Goal: Information Seeking & Learning: Learn about a topic

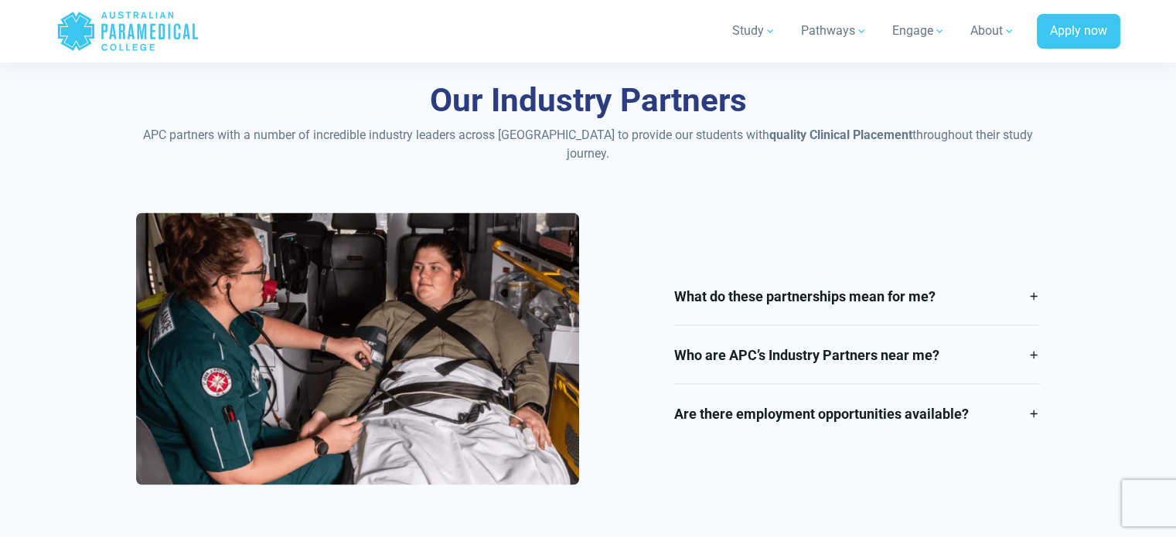
scroll to position [2784, 0]
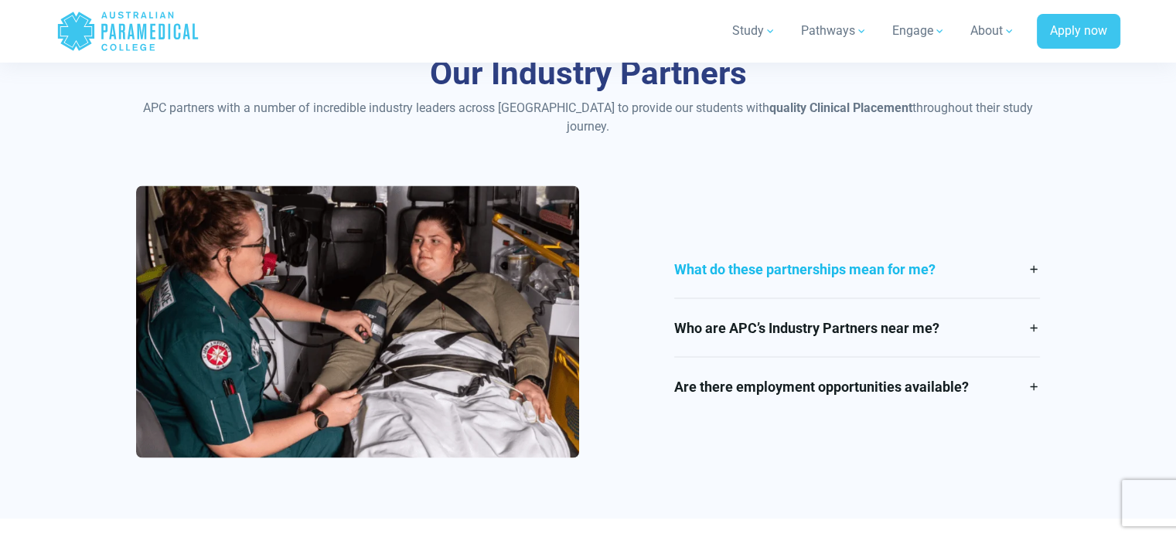
click at [985, 258] on link "What do these partnerships mean for me?" at bounding box center [857, 269] width 366 height 58
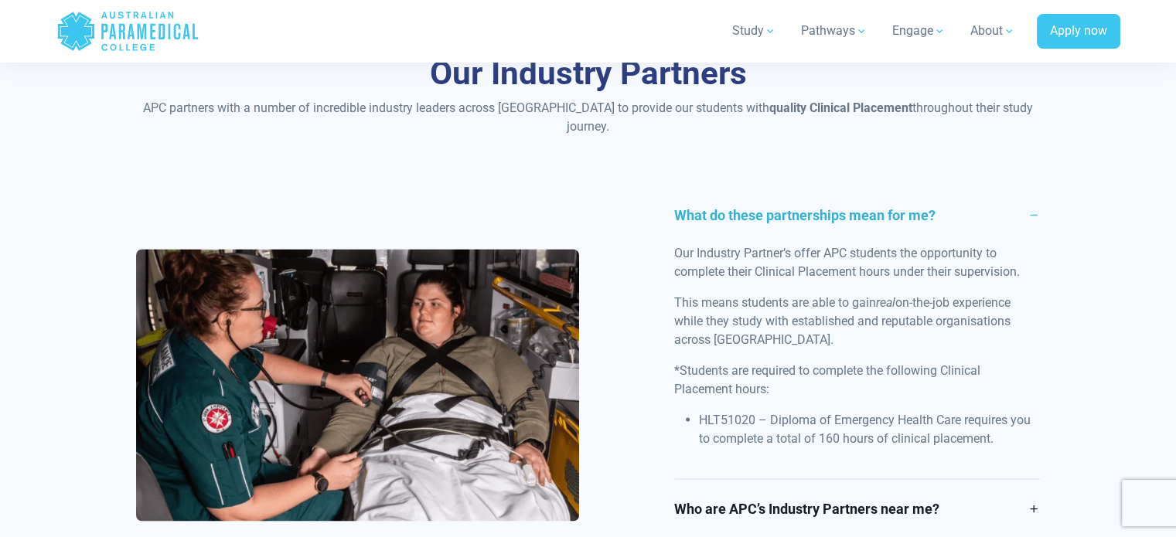
click at [999, 194] on link "What do these partnerships mean for me?" at bounding box center [857, 215] width 366 height 58
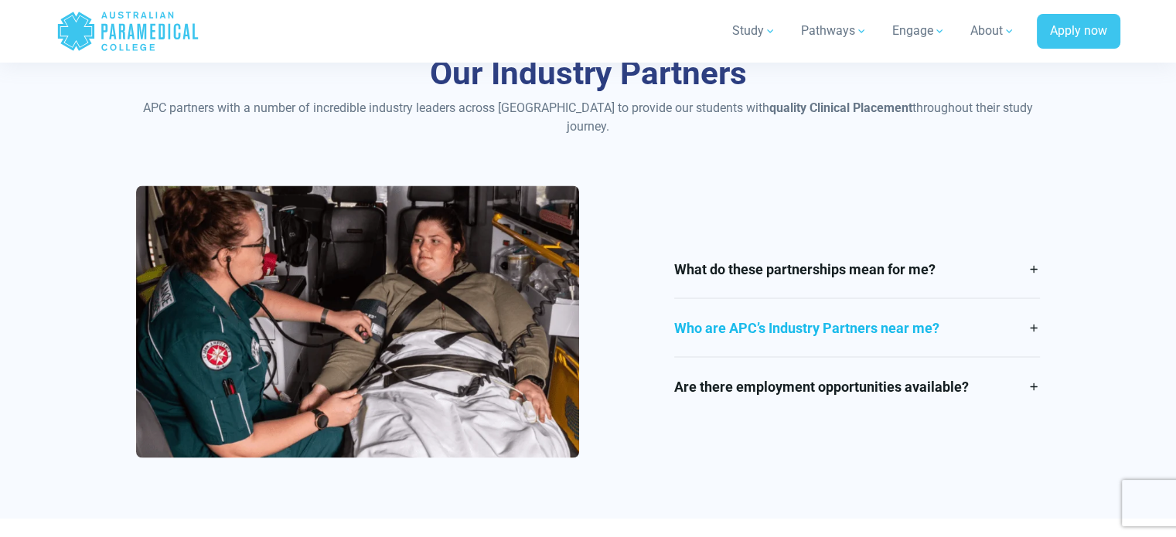
click at [977, 333] on link "Who are APC’s Industry Partners near me?" at bounding box center [857, 327] width 366 height 58
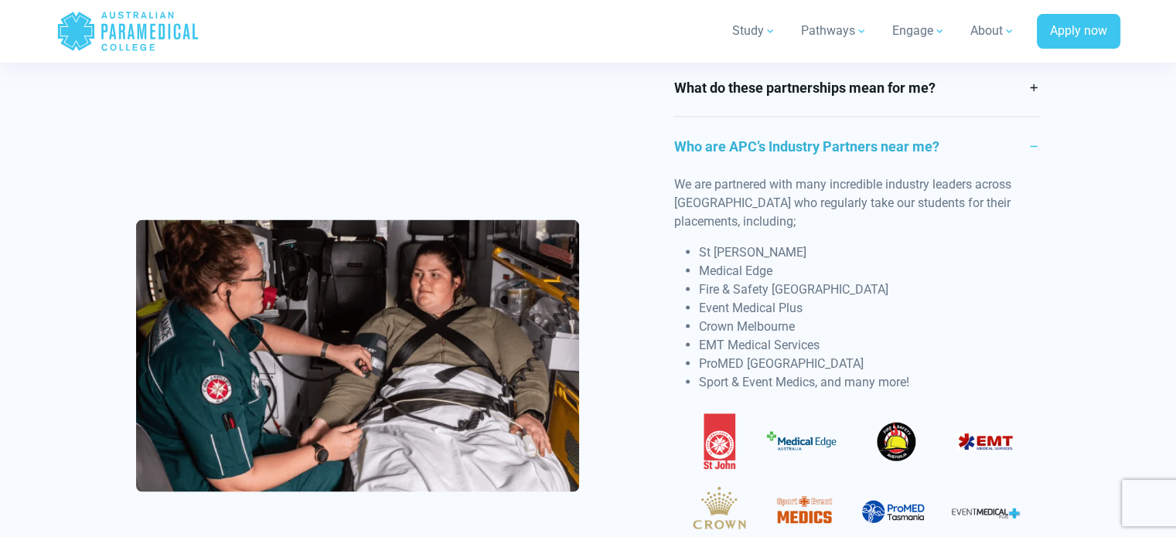
scroll to position [2939, 0]
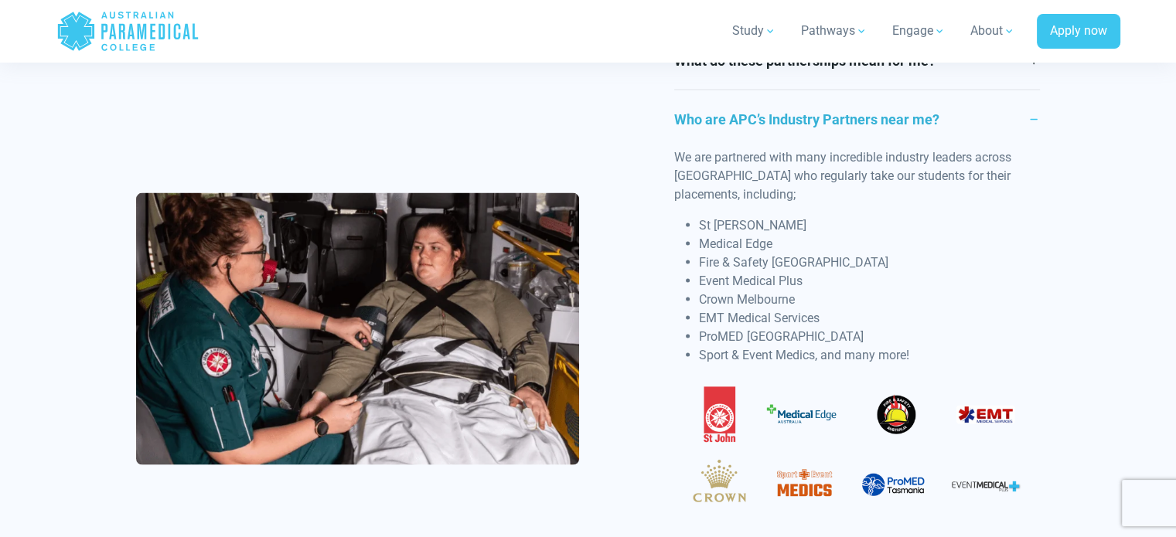
click at [900, 102] on link "Who are APC’s Industry Partners near me?" at bounding box center [857, 119] width 366 height 58
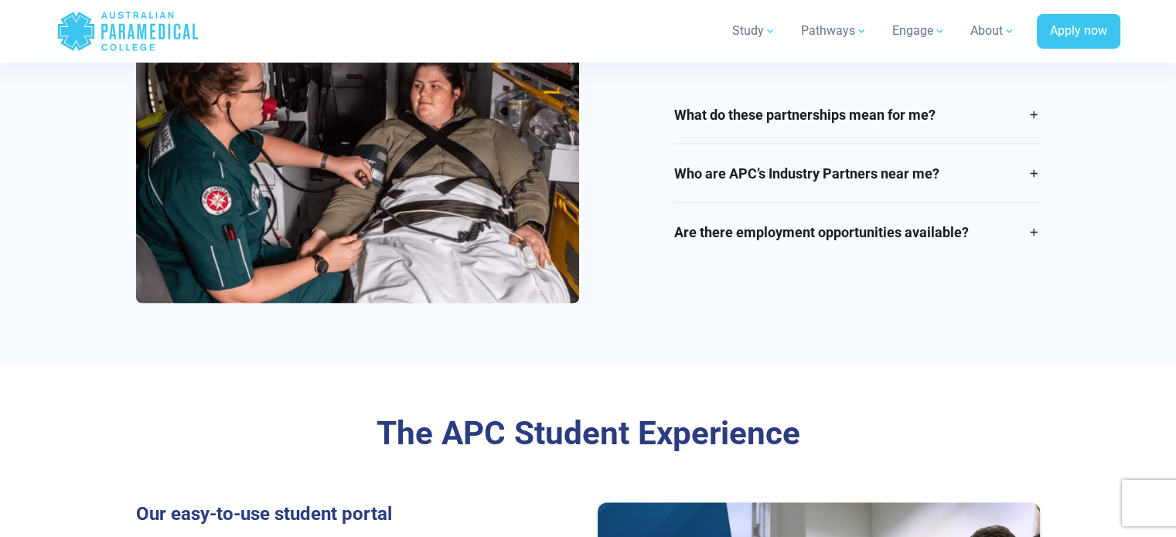
scroll to position [2777, 0]
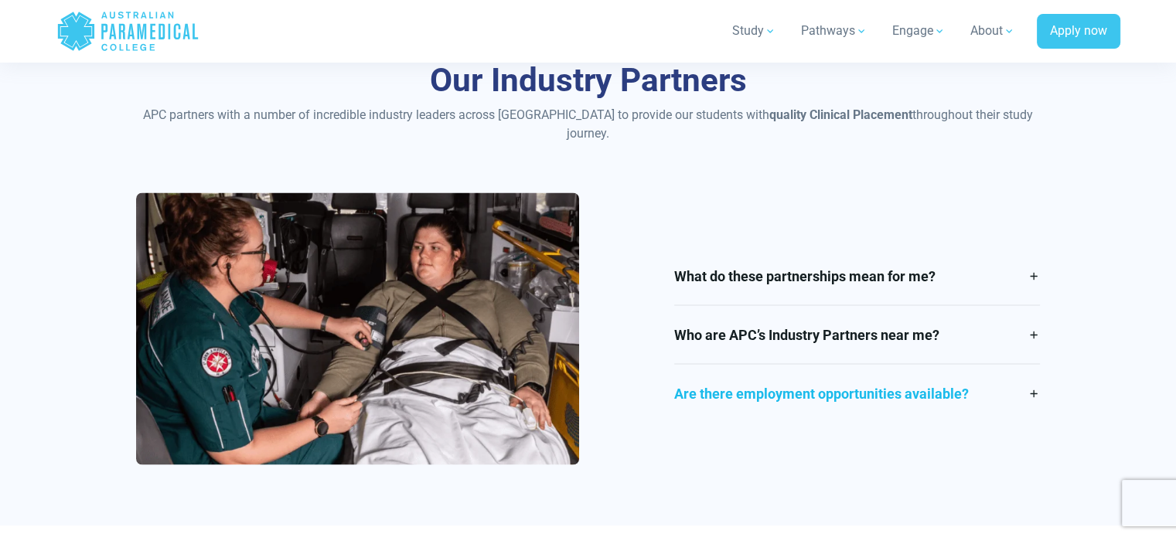
click at [908, 376] on link "Are there employment opportunities available?" at bounding box center [857, 393] width 366 height 58
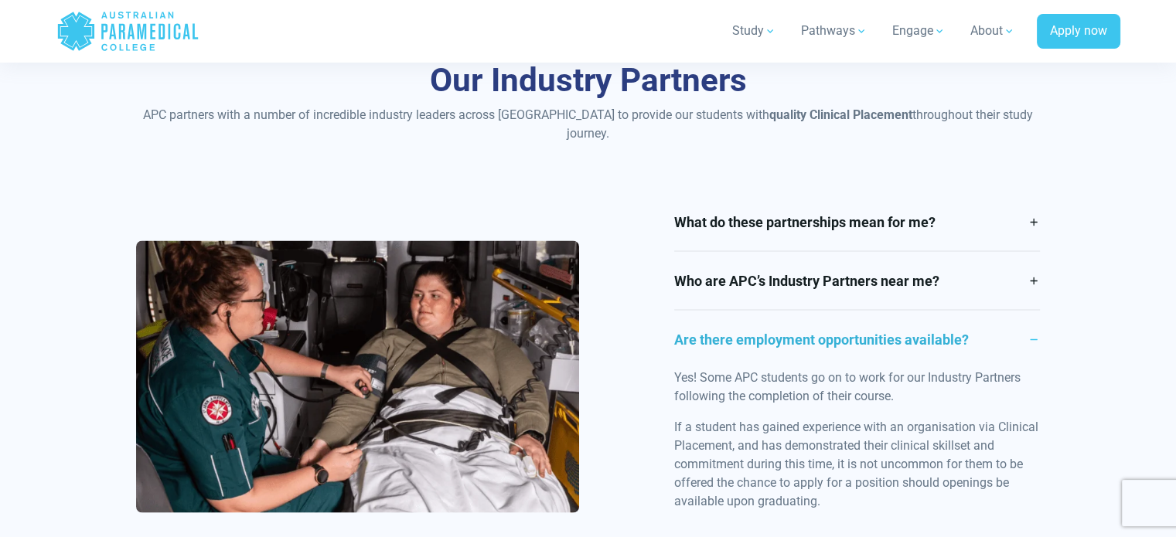
scroll to position [2825, 0]
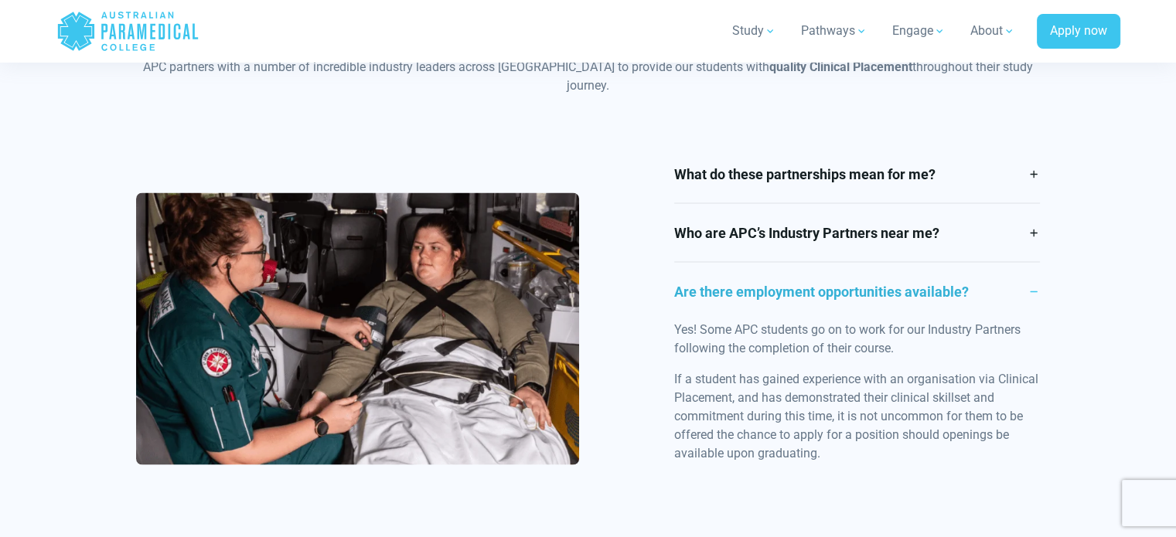
click at [905, 287] on link "Are there employment opportunities available?" at bounding box center [857, 291] width 366 height 58
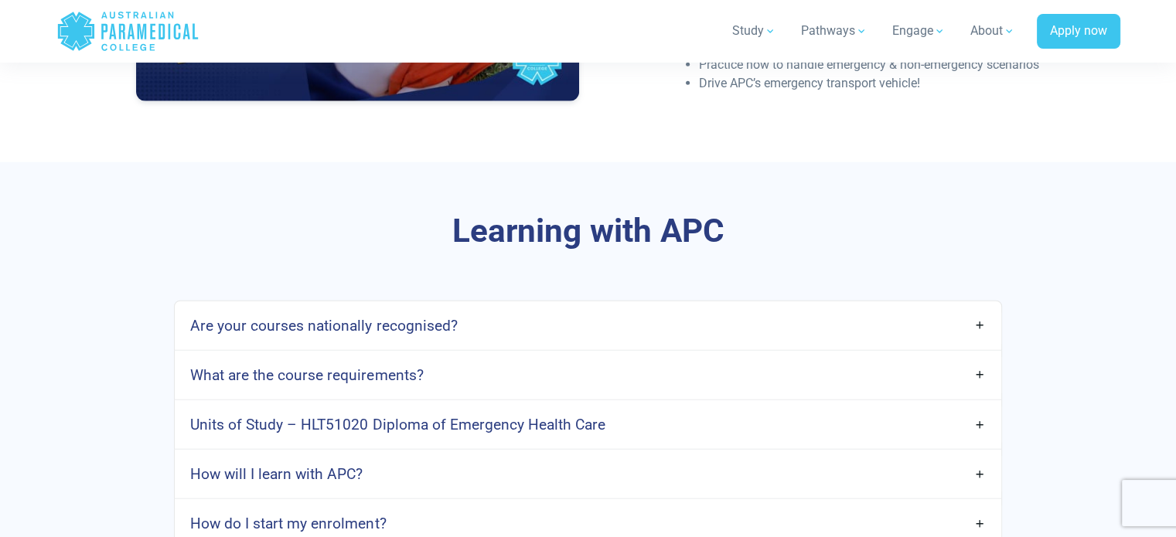
scroll to position [3937, 0]
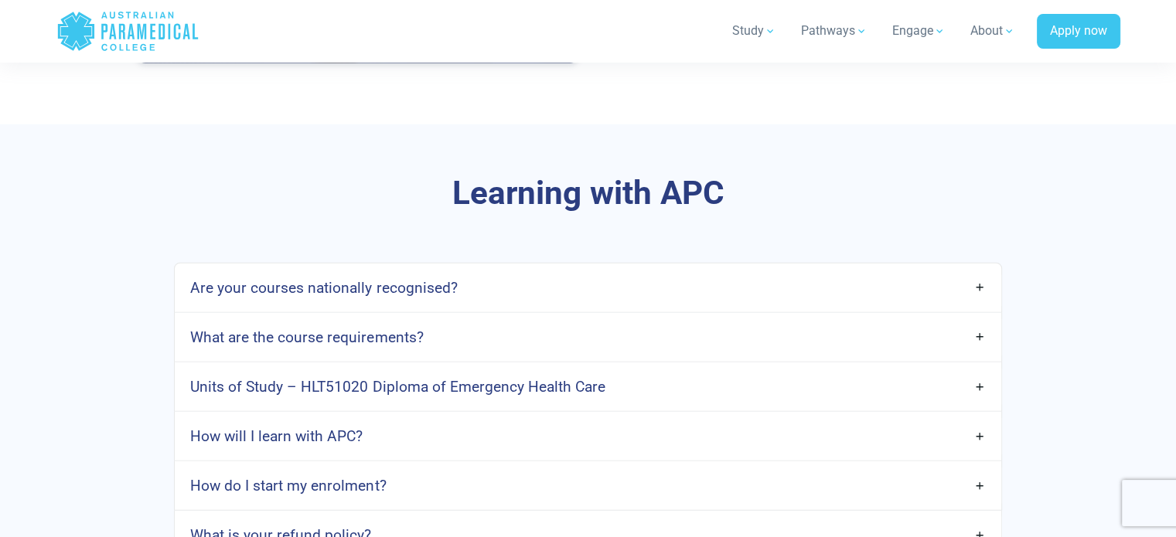
click at [633, 369] on link "Units of Study – HLT51020 Diploma of Emergency Health Care" at bounding box center [588, 387] width 826 height 36
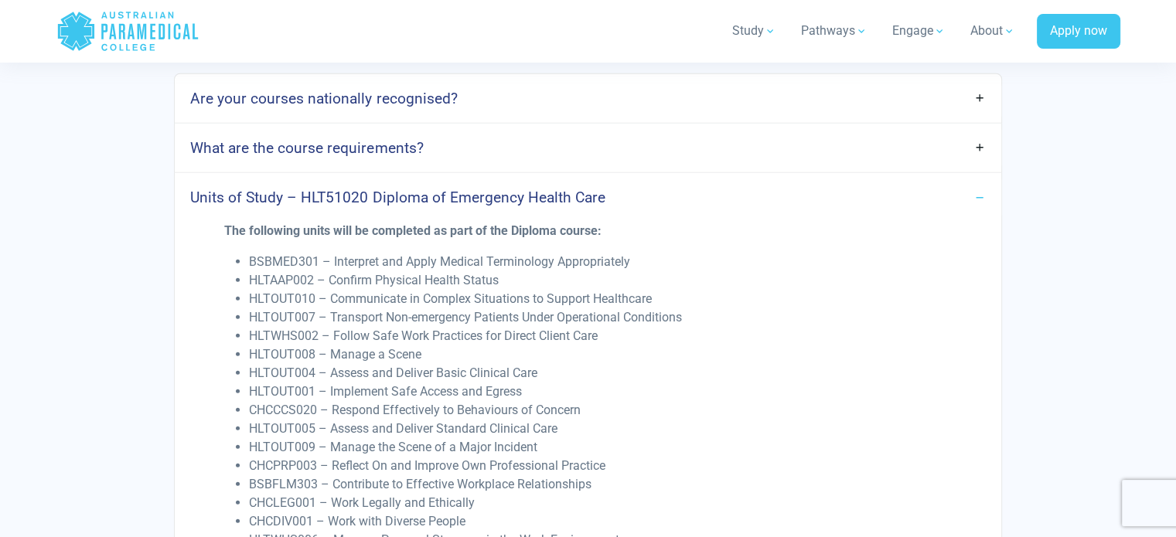
scroll to position [4092, 0]
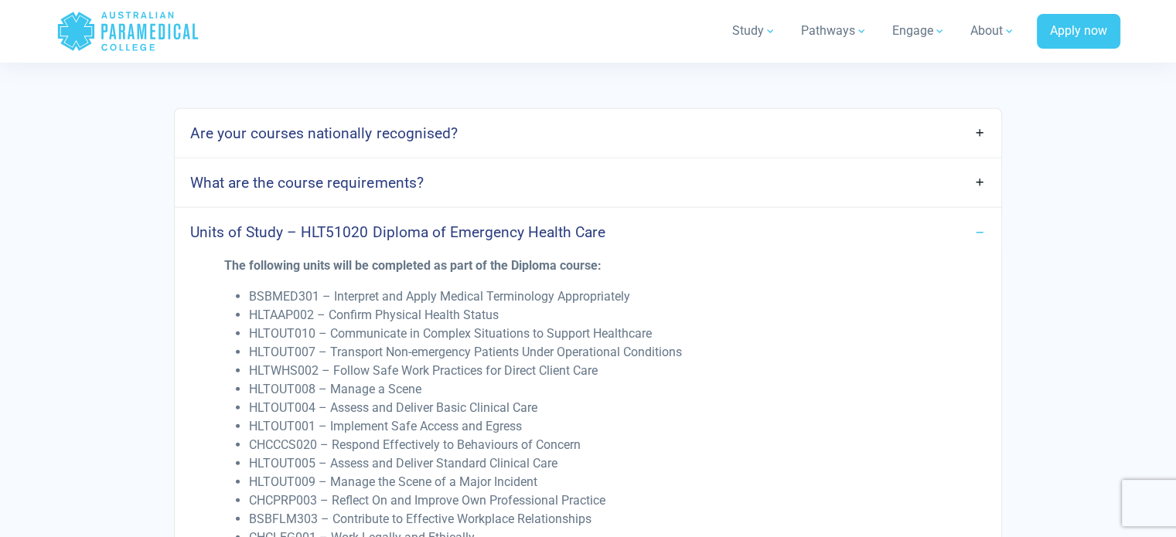
click at [572, 118] on link "Are your courses nationally recognised?" at bounding box center [588, 133] width 826 height 36
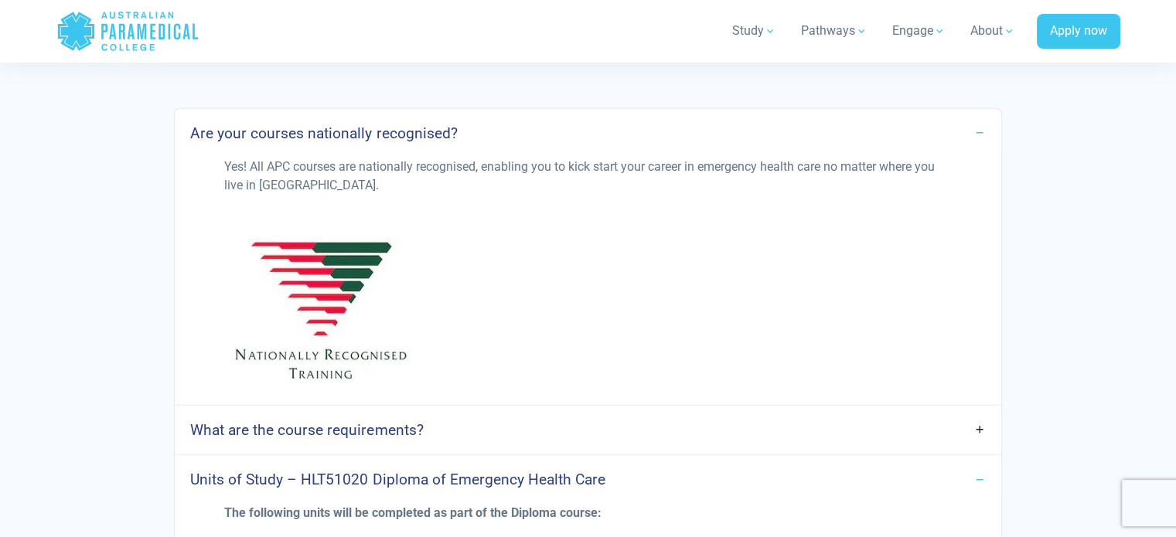
drag, startPoint x: 572, startPoint y: 118, endPoint x: 572, endPoint y: 135, distance: 16.2
click at [572, 119] on link "Are your courses nationally recognised?" at bounding box center [588, 133] width 826 height 36
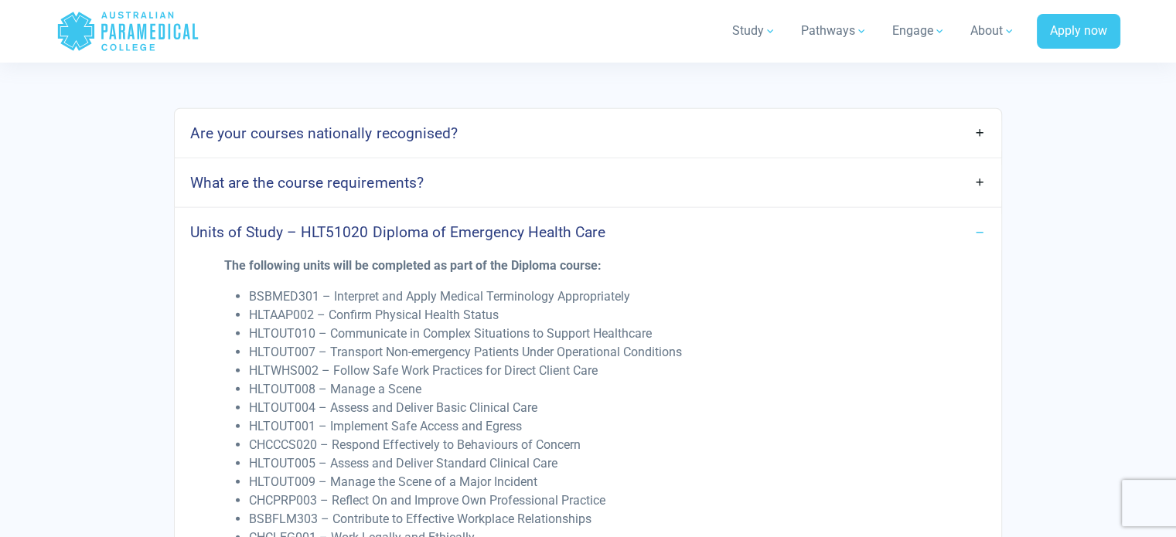
click at [544, 179] on link "What are the course requirements?" at bounding box center [588, 183] width 826 height 36
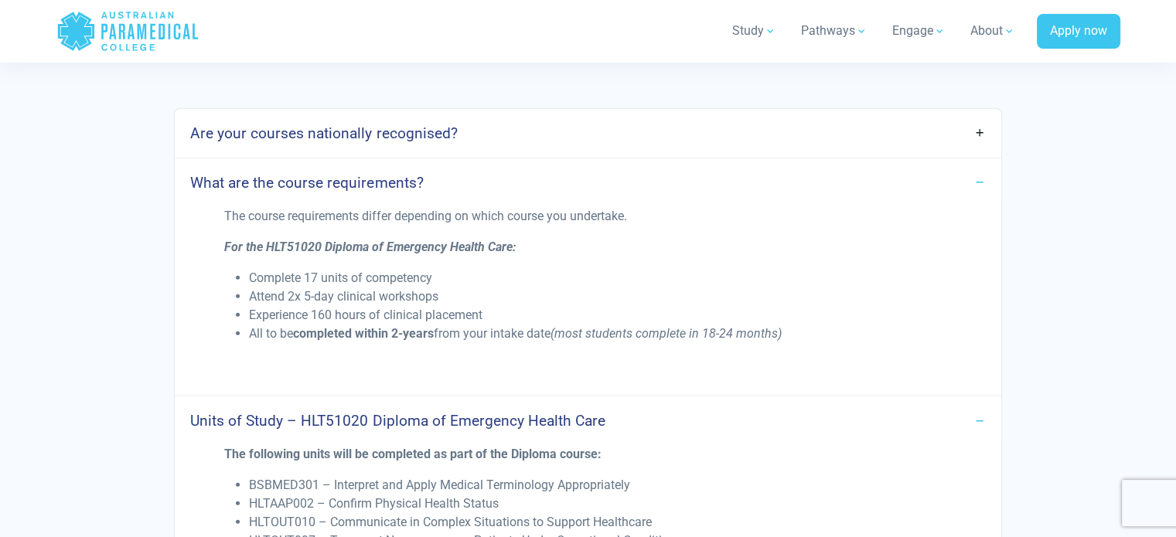
click at [525, 165] on link "What are the course requirements?" at bounding box center [588, 183] width 826 height 36
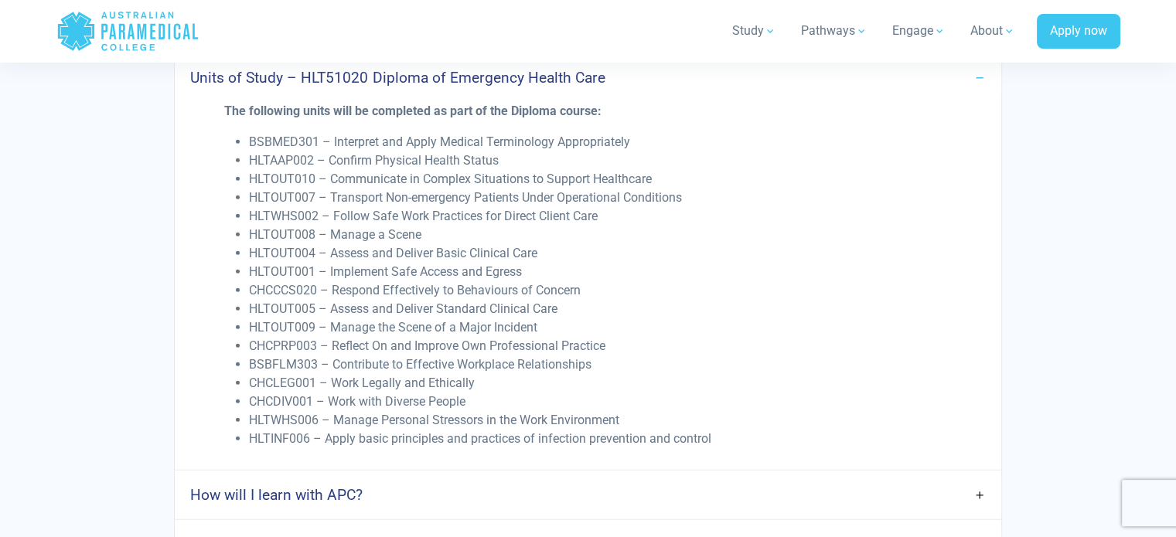
scroll to position [4169, 0]
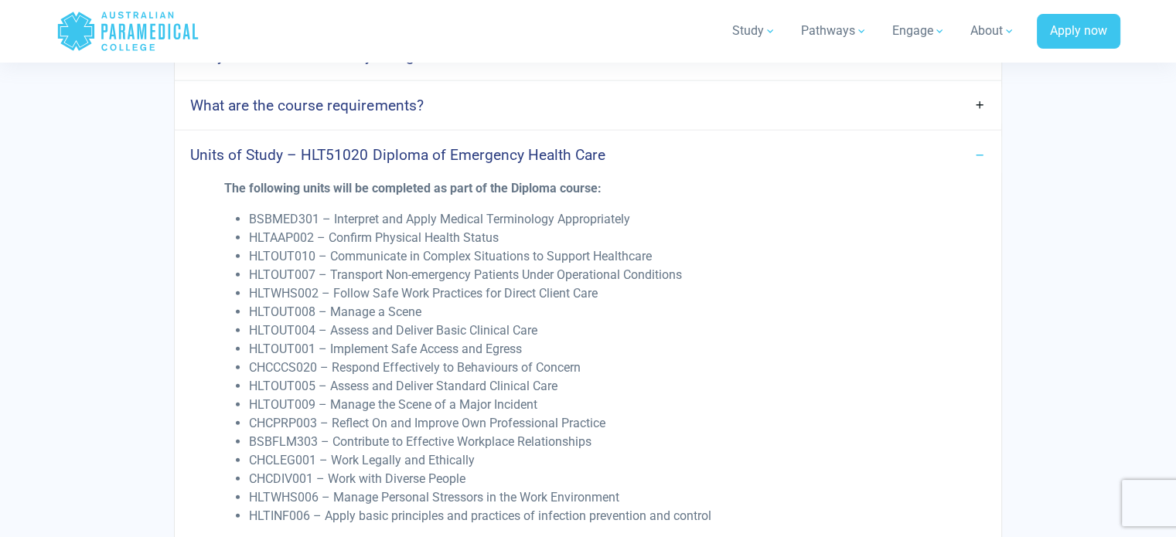
click at [699, 139] on link "Units of Study – HLT51020 Diploma of Emergency Health Care" at bounding box center [588, 155] width 826 height 36
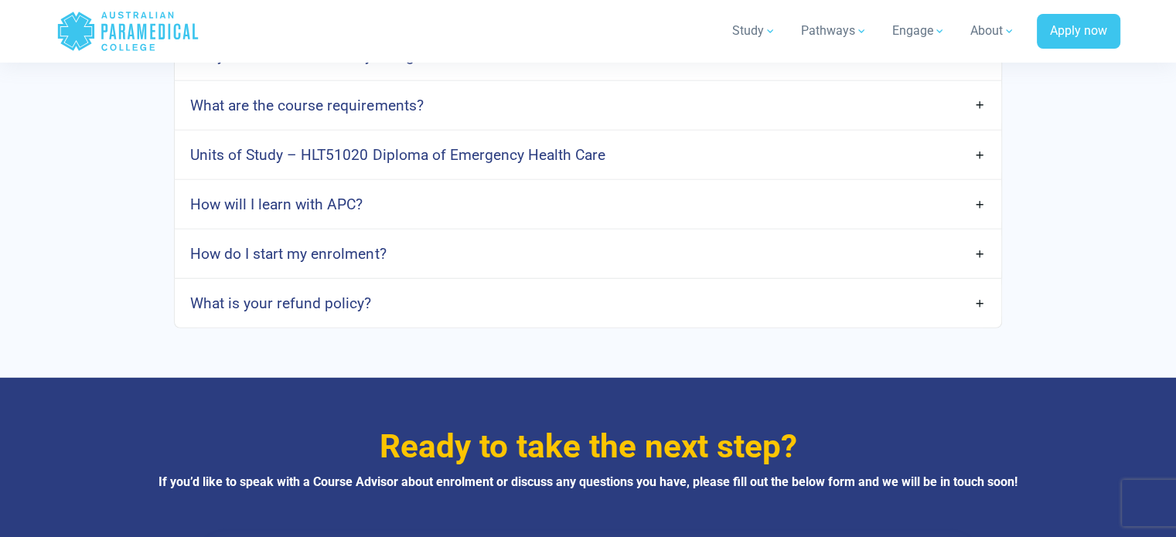
click at [625, 193] on link "How will I learn with APC?" at bounding box center [588, 204] width 826 height 36
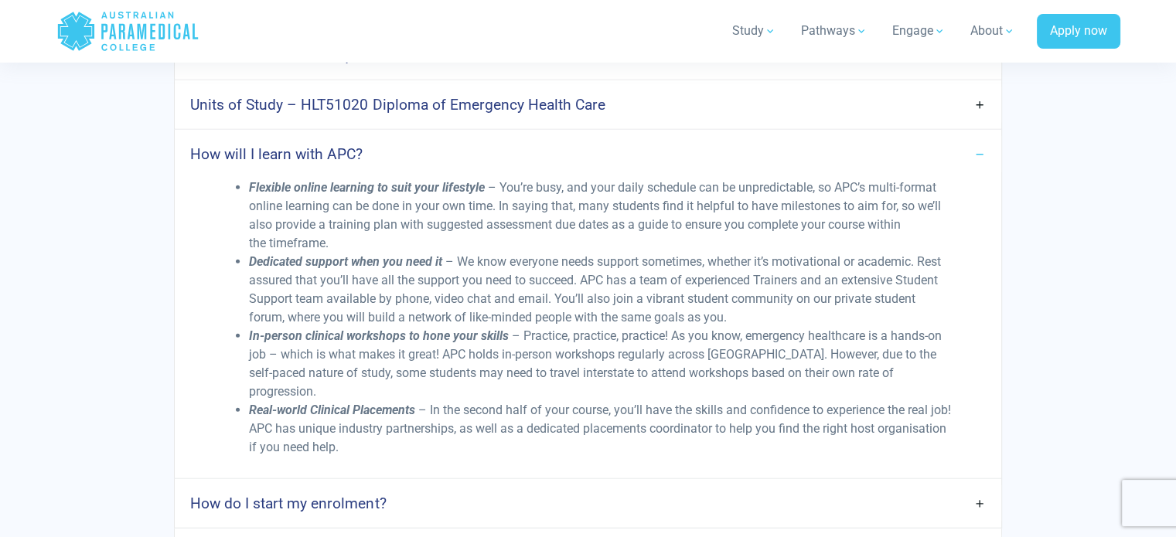
scroll to position [4246, 0]
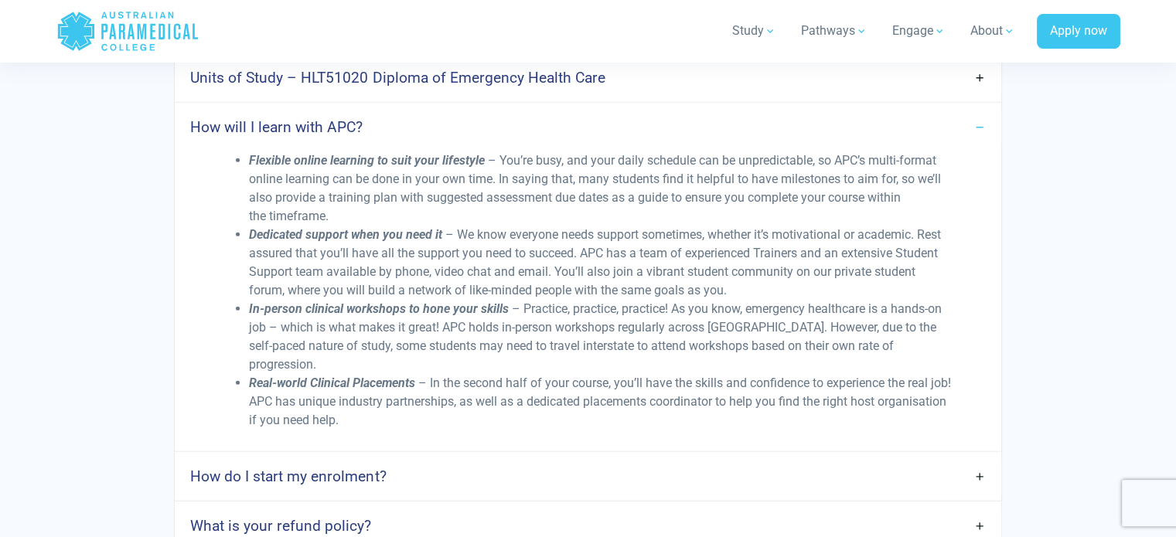
drag, startPoint x: 504, startPoint y: 103, endPoint x: 520, endPoint y: 107, distance: 16.1
click at [504, 109] on link "How will I learn with APC?" at bounding box center [588, 127] width 826 height 36
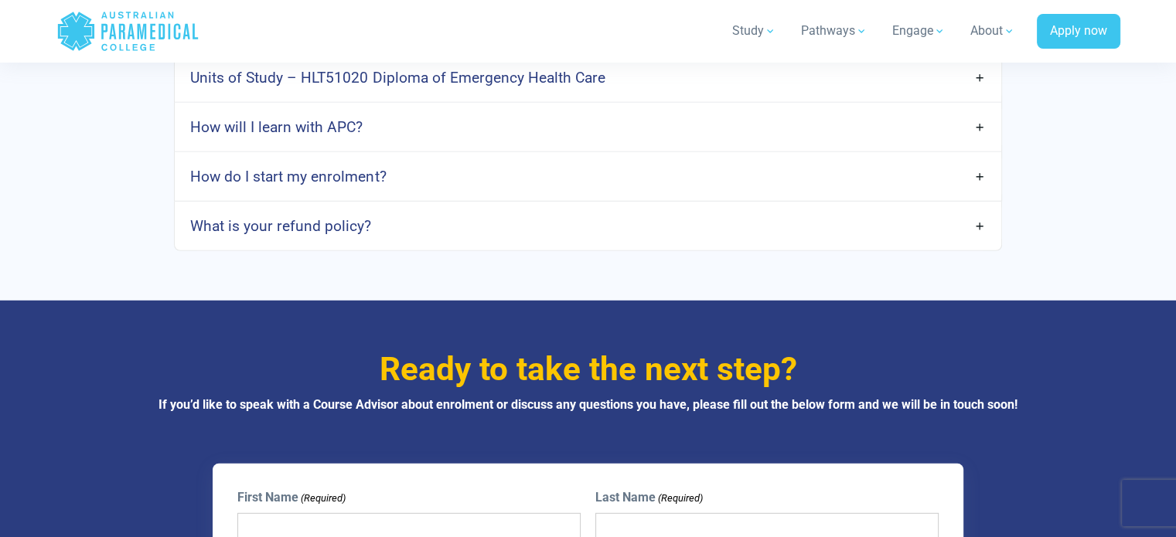
click at [530, 213] on link "What is your refund policy?" at bounding box center [588, 226] width 826 height 36
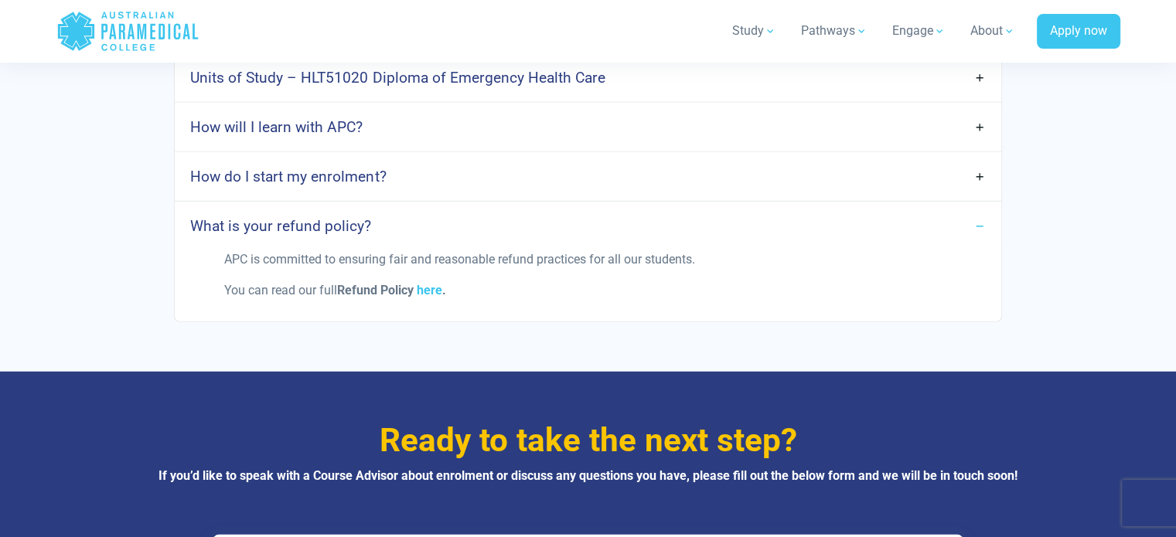
click at [672, 208] on link "What is your refund policy?" at bounding box center [588, 226] width 826 height 36
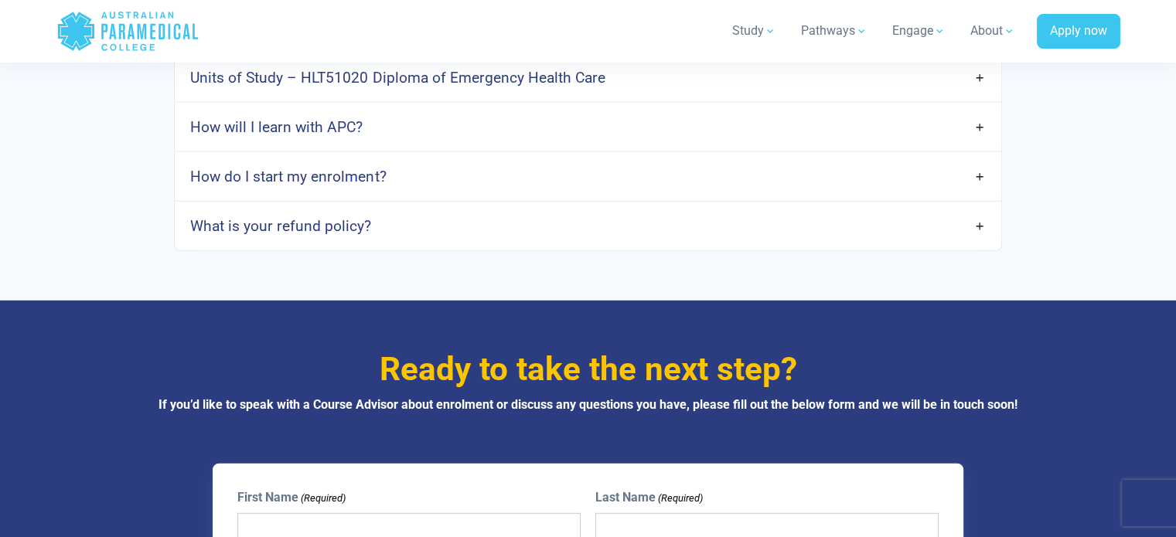
click at [639, 159] on link "How do I start my enrolment?" at bounding box center [588, 177] width 826 height 36
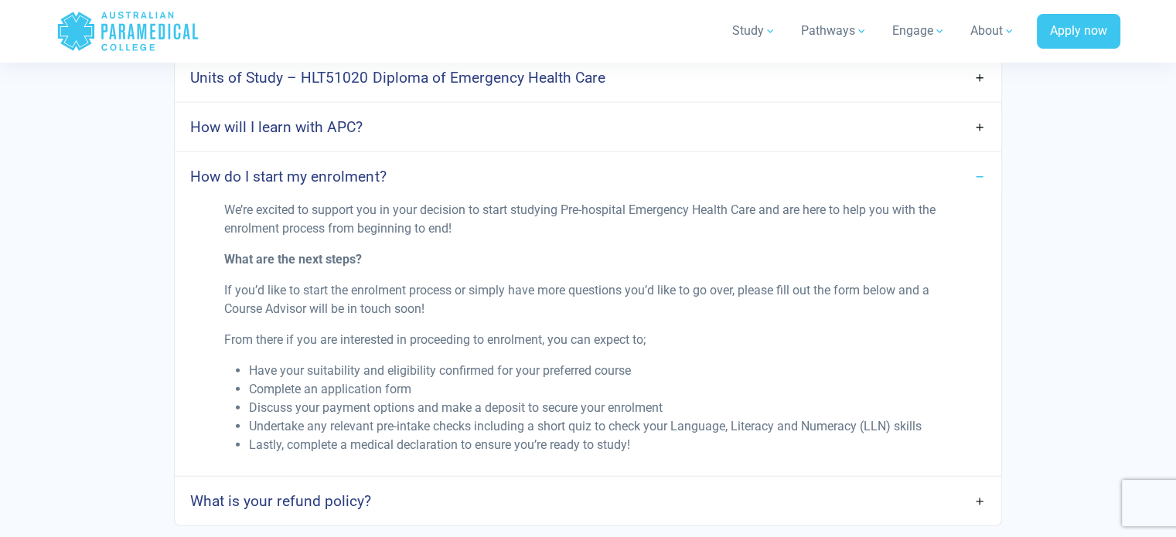
click at [615, 159] on link "How do I start my enrolment?" at bounding box center [588, 177] width 826 height 36
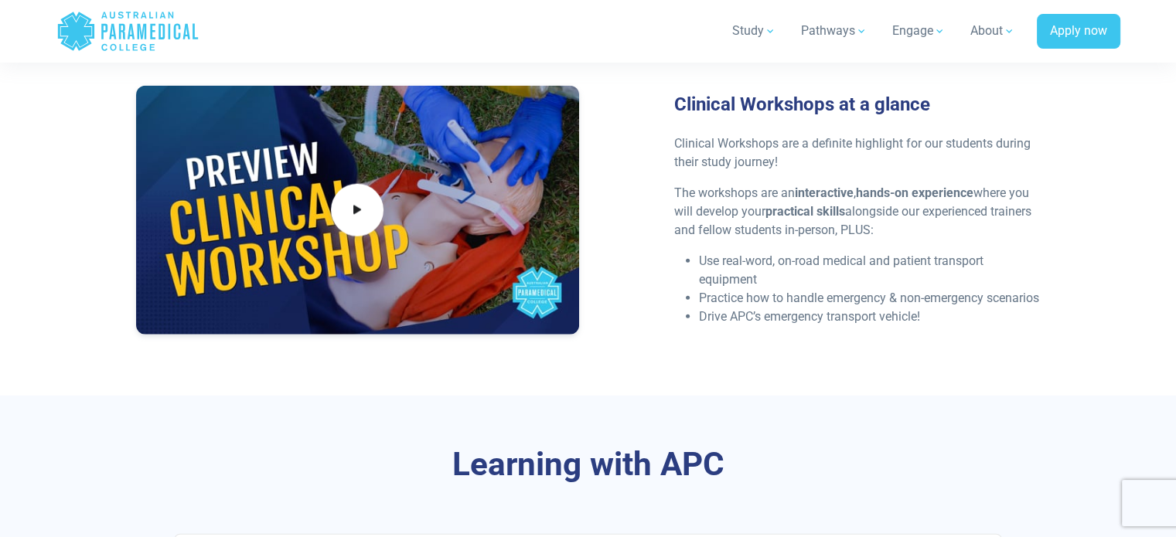
scroll to position [4092, 0]
